Goal: Use online tool/utility

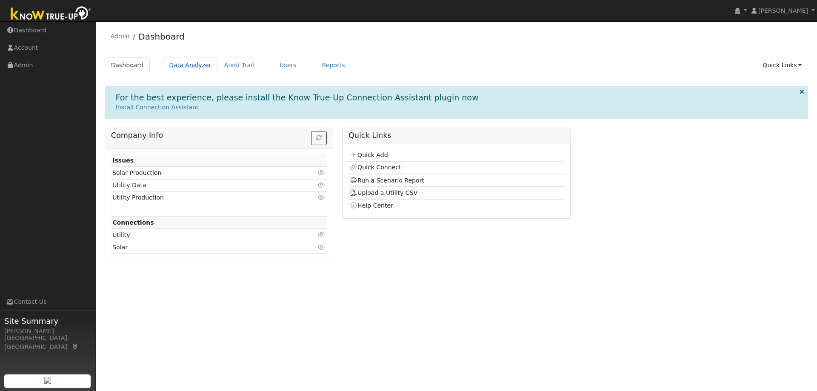
click at [187, 70] on link "Data Analyzer" at bounding box center [189, 65] width 55 height 16
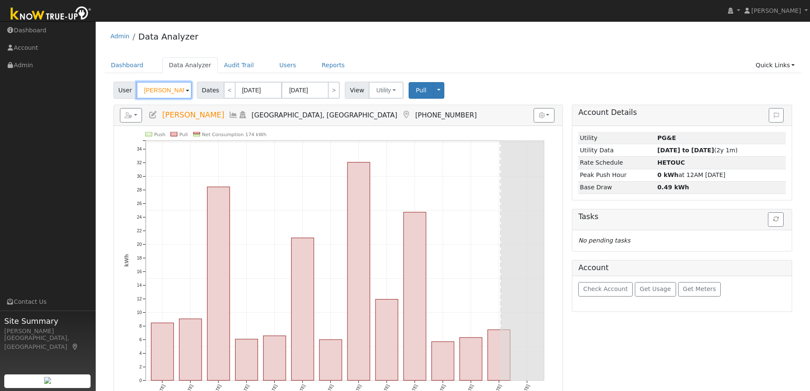
click at [161, 94] on input "[PERSON_NAME]" at bounding box center [164, 90] width 55 height 17
click at [161, 93] on input "[PERSON_NAME]" at bounding box center [164, 90] width 55 height 17
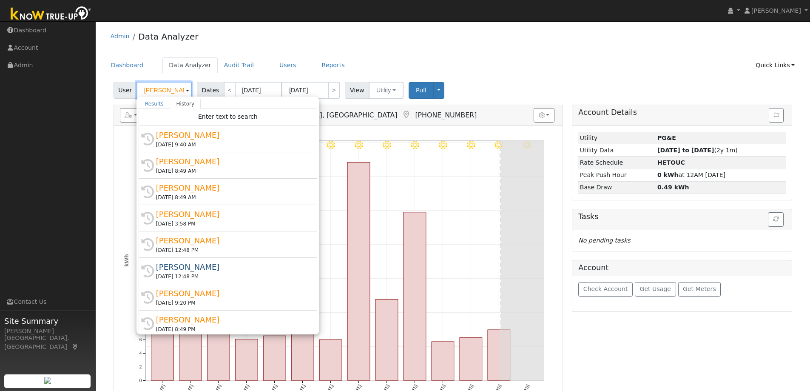
click at [161, 93] on input "SandY Kirkpatrick" at bounding box center [164, 90] width 55 height 17
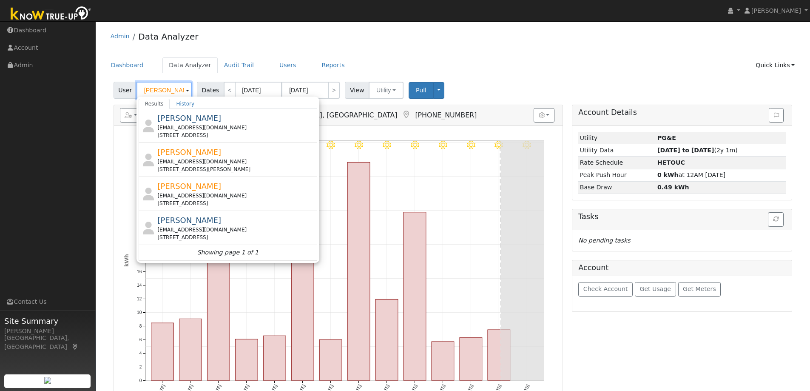
type input "greg"
